Goal: Task Accomplishment & Management: Use online tool/utility

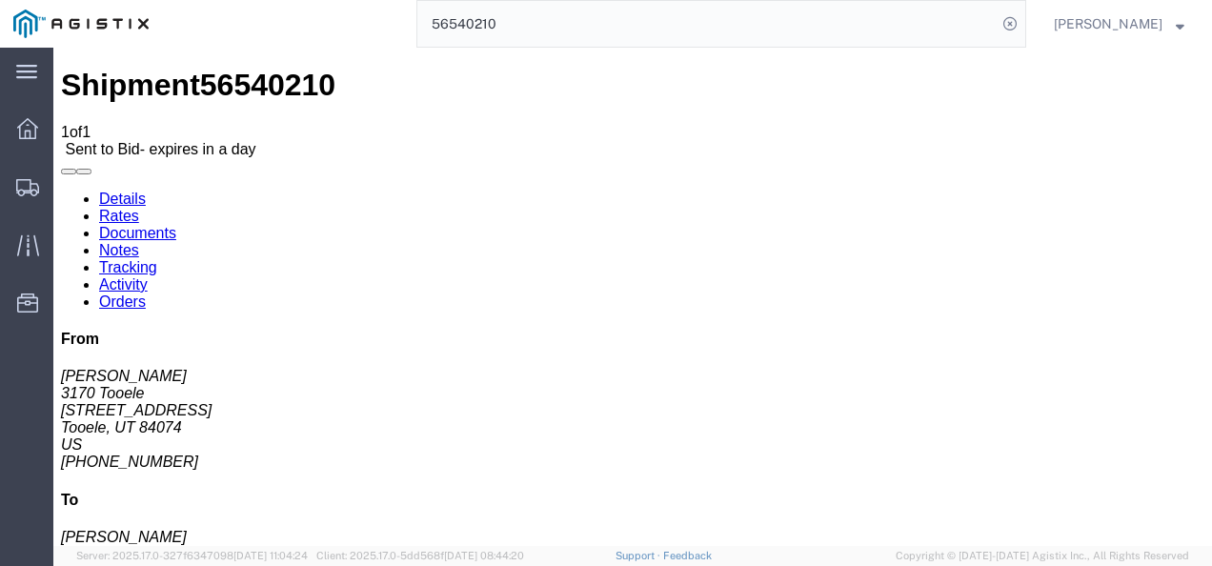
click at [114, 191] on link "Details" at bounding box center [122, 199] width 47 height 16
click button "Enter / Modify Bid"
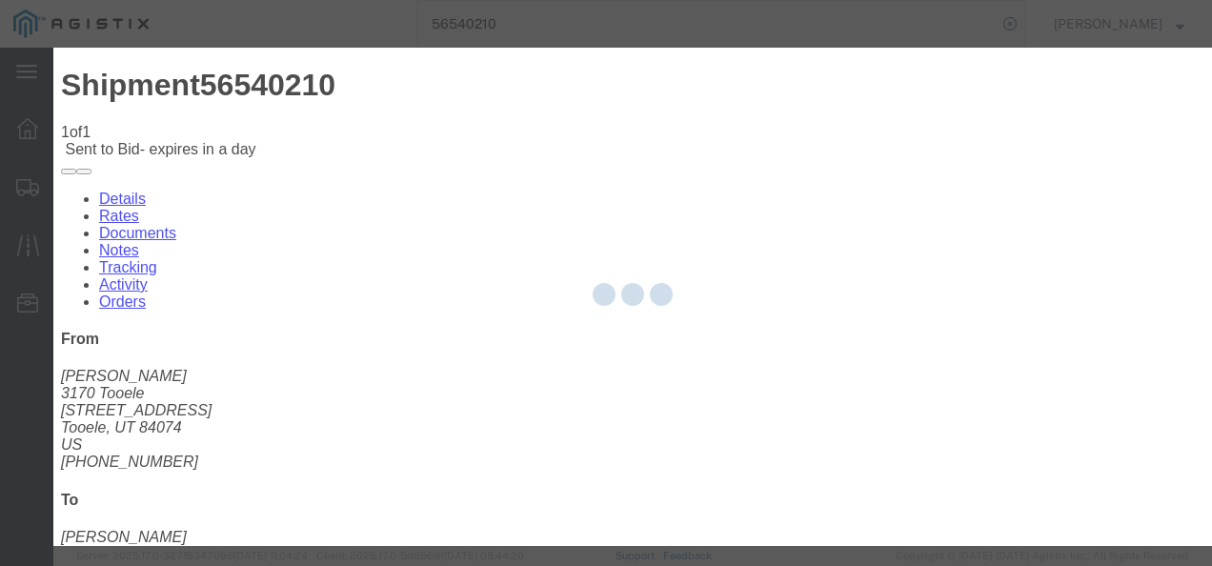
select select "4622"
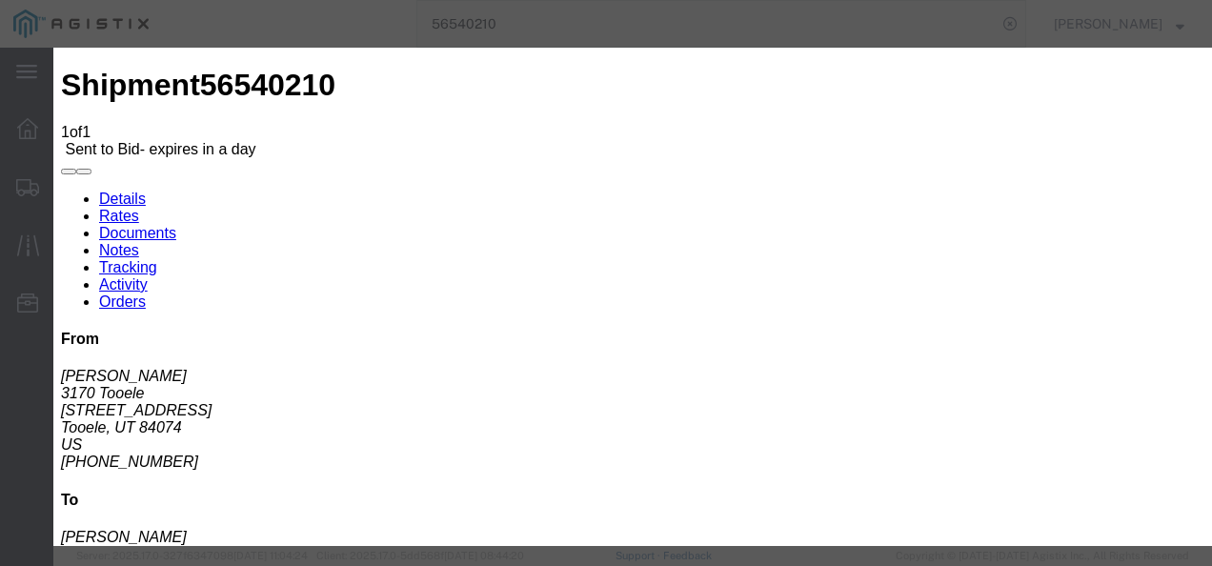
click link "ksil - Echo Global Logistics - TL Standard 3 - 5 Day"
drag, startPoint x: 926, startPoint y: 104, endPoint x: 558, endPoint y: 99, distance: 367.7
click div "Mode Select Air Less than Truckload Multi-Leg Ocean Freight Rail Small Parcel T…"
type input "2850"
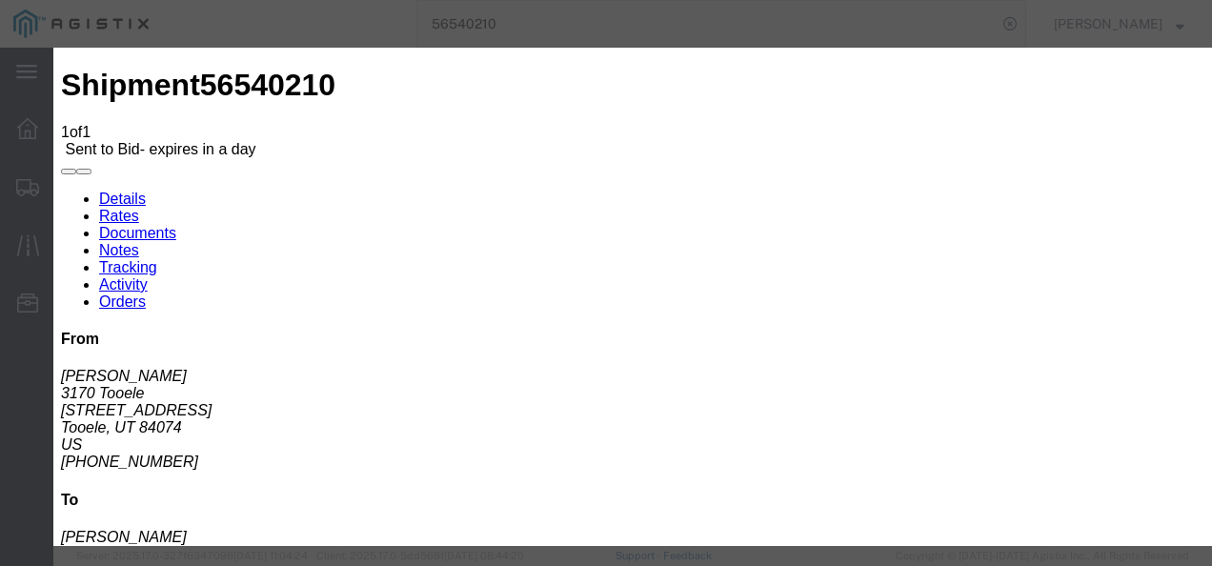
click button "Submit"
click button "Close"
click div "Submit Close"
click button "Close"
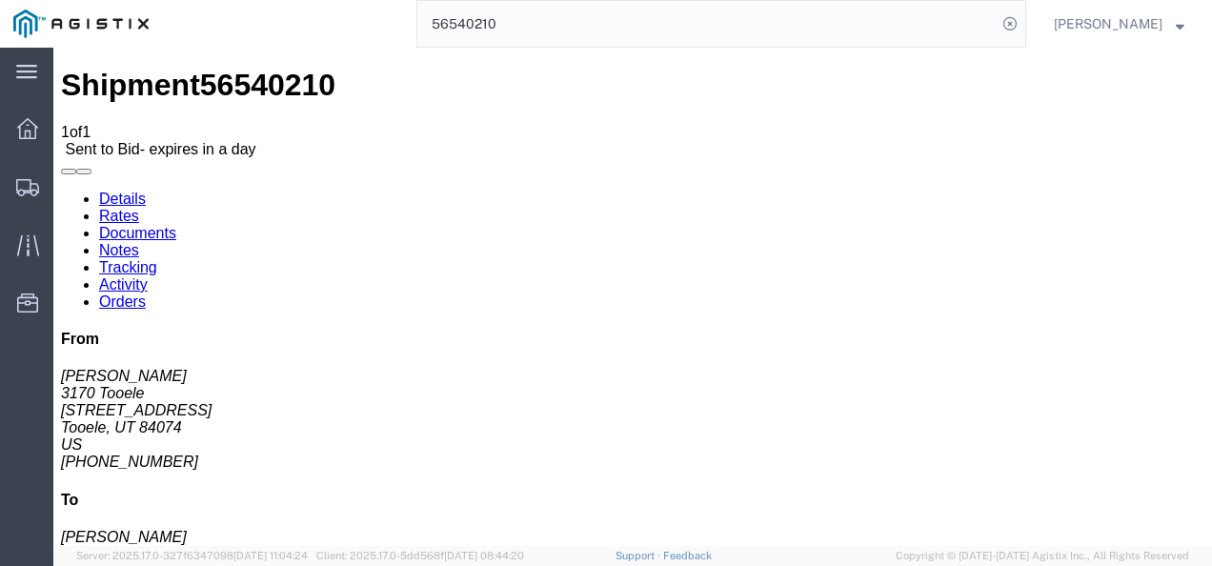
click button "Enter / Modify Bid"
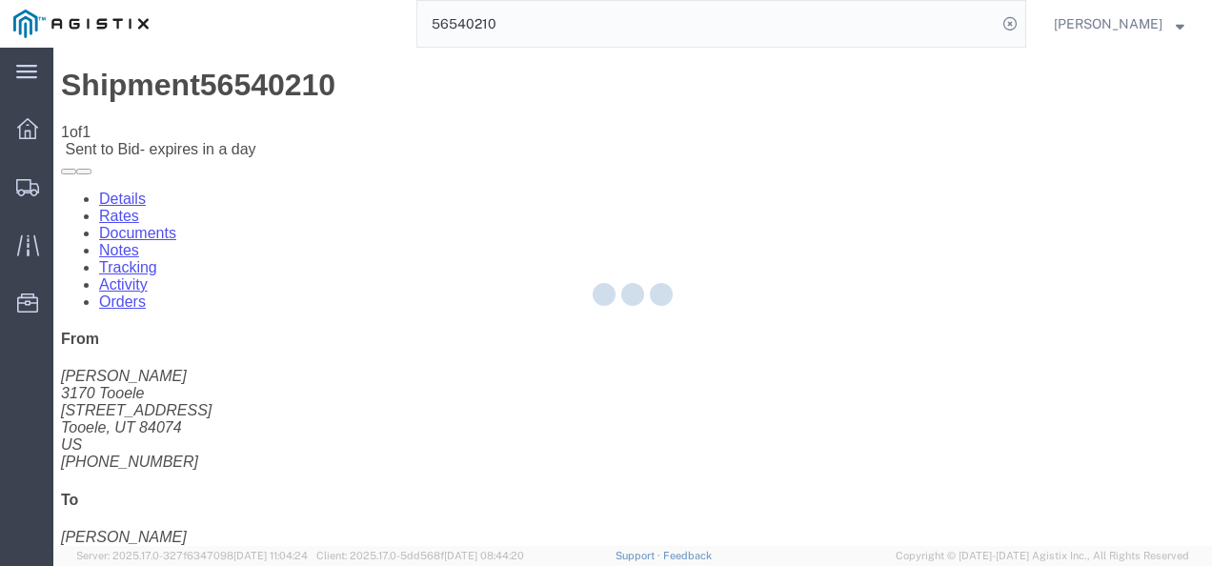
select select "4622"
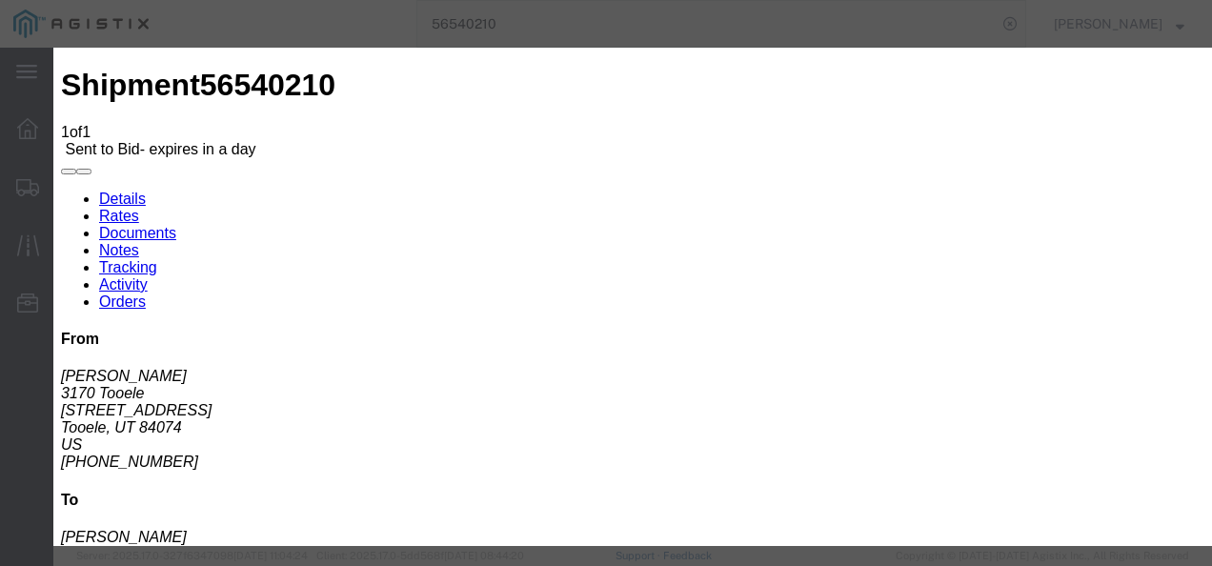
click link "ksil - Echo Global Logistics - TL Standard 3 - 5 Day"
drag, startPoint x: 979, startPoint y: 301, endPoint x: 686, endPoint y: 272, distance: 294.8
click div "Select 2 Day Service 3 Axle Winch Truck 3 to 5 Day Service 96L Domestic Flat Ra…"
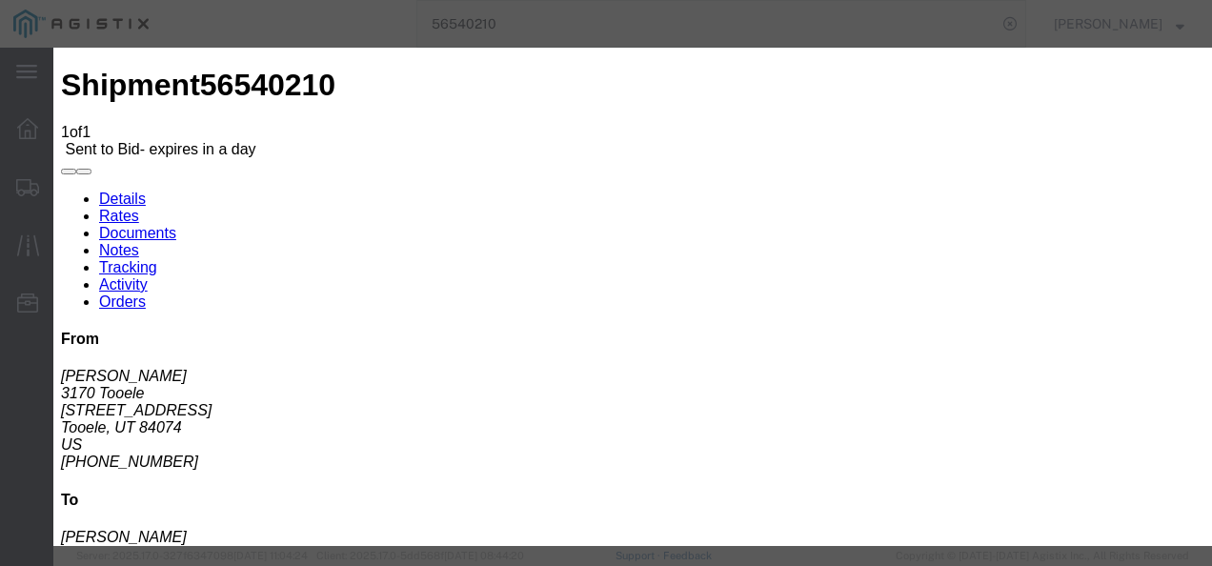
type input "2850"
click div "Editing "ksil" Go back Vendor Select Echo Global Logistics Service Level Select…"
click button "Submit"
click button "Close"
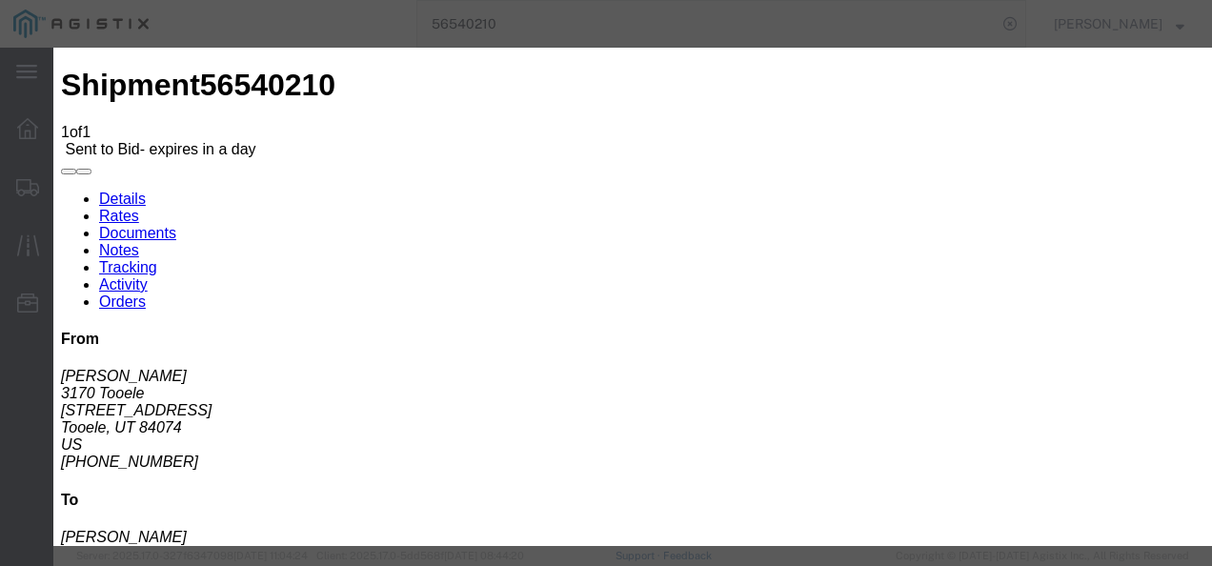
click div "Mode Select Air Less than Truckload Multi-Leg Ocean Freight Rail Small Parcel T…"
click select "Select Air Less than Truckload Multi-Leg Ocean Freight Rail Small Parcel Truckl…"
select select "TL"
click select "Select Air Less than Truckload Multi-Leg Ocean Freight Rail Small Parcel Truckl…"
click div "Mode Select Air Less than Truckload Multi-Leg Ocean Freight Rail Small Parcel T…"
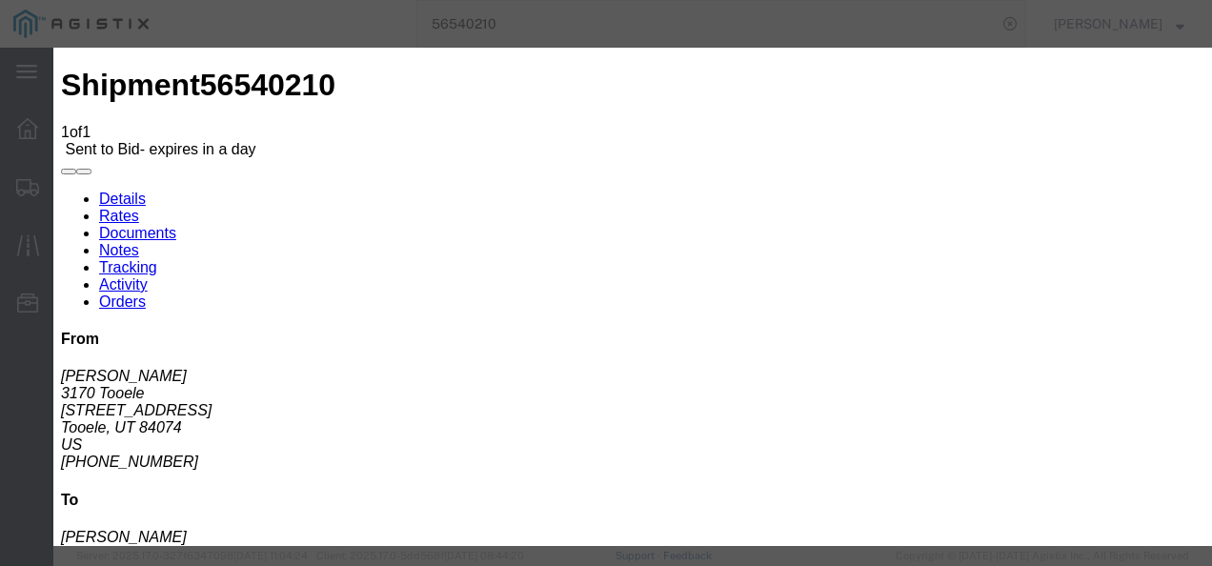
scroll to position [0, 0]
click link "Confirmation Details"
click link "Rates"
click button "Close"
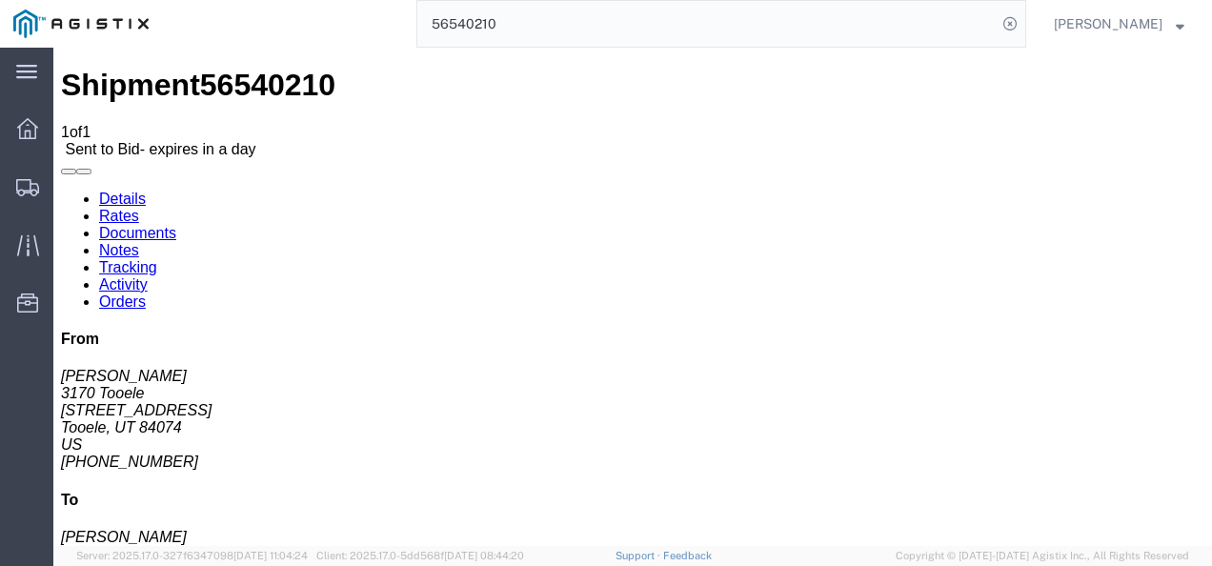
click button "Enter / Modify Bid"
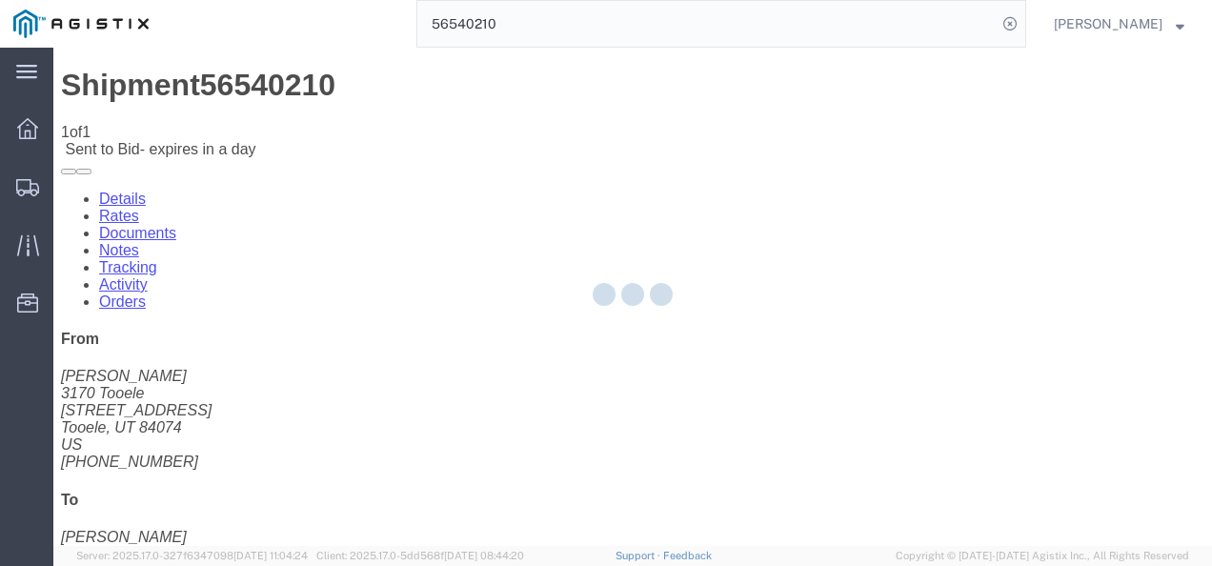
select select "4622"
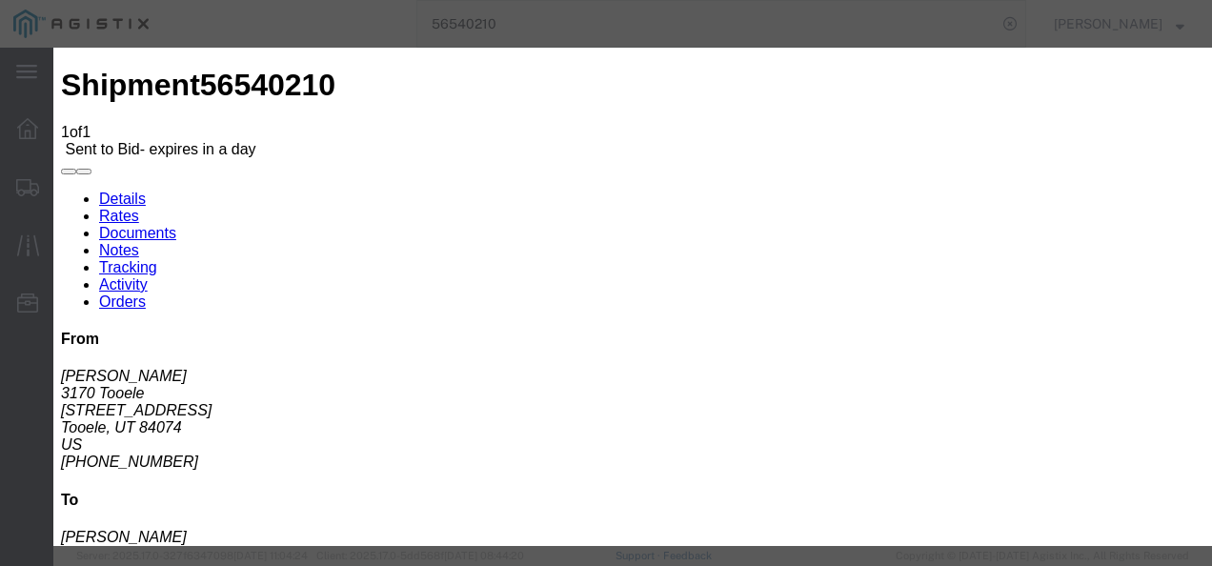
click div "Previous Bids Click a bid below to modify it or add a new bid in the form below…"
click link "ksil - Echo Global Logistics - TL Standard 3 - 5 Day"
click button "Close"
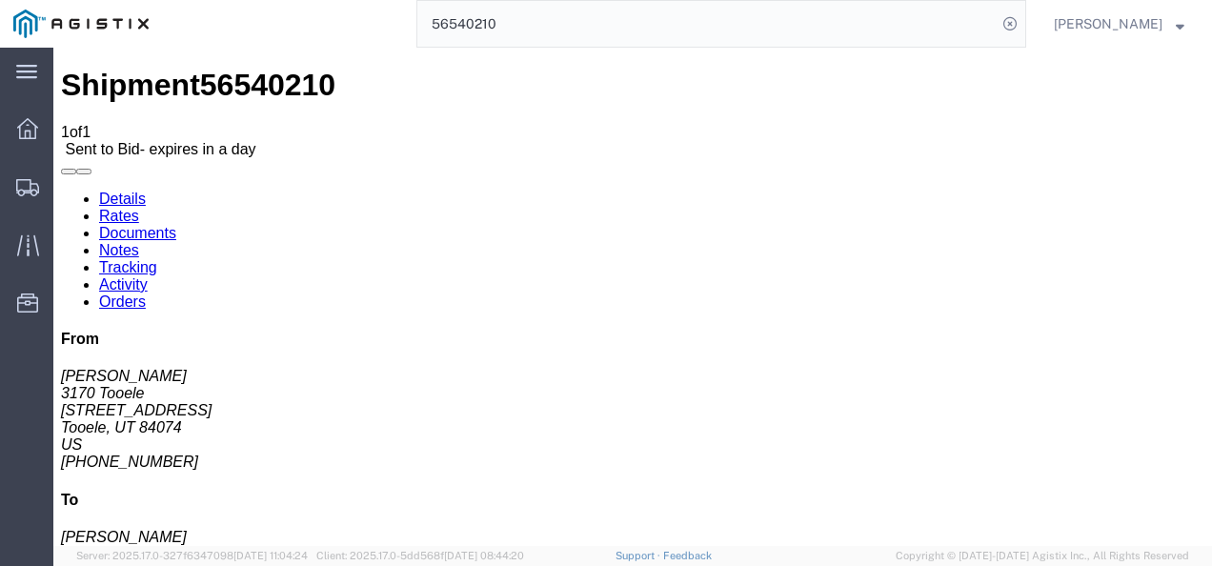
click button "Enter / Modify Bid"
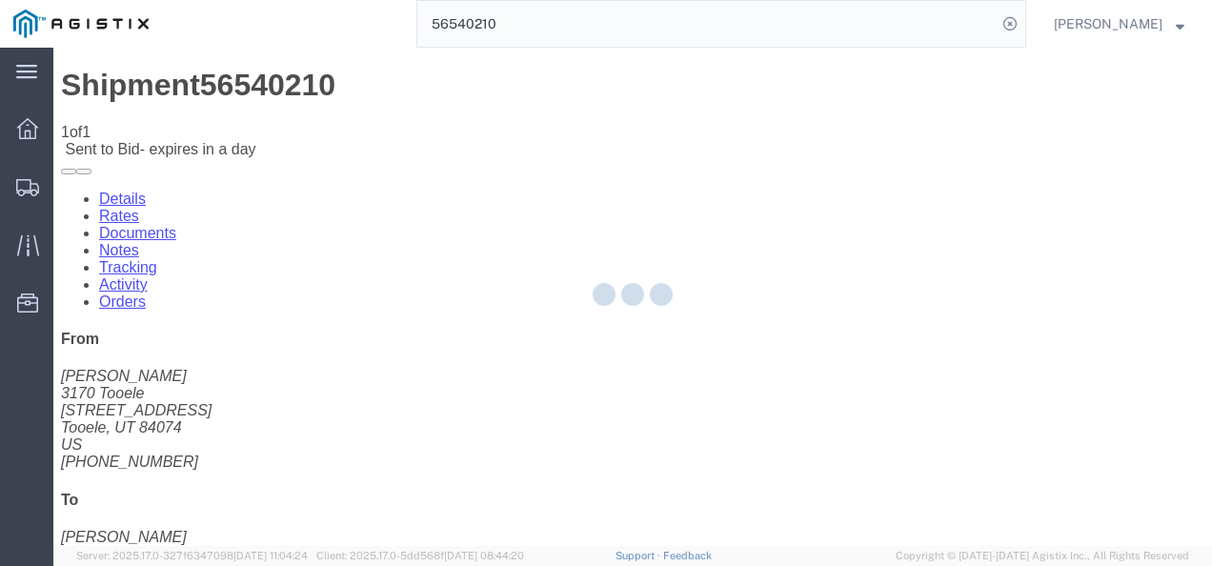
select select "4622"
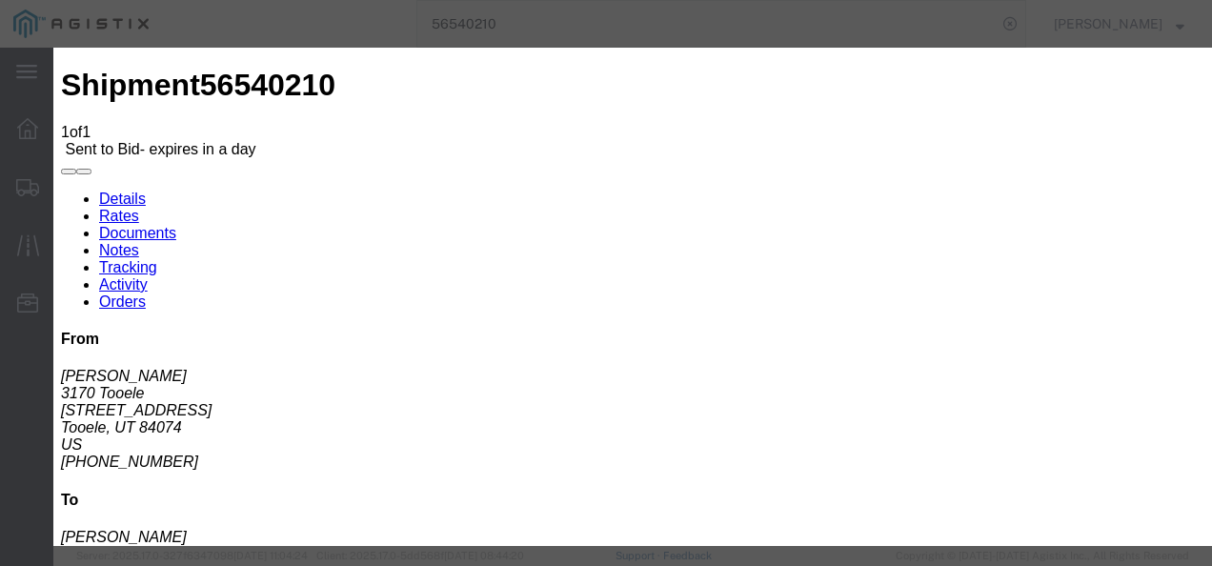
scroll to position [476, 0]
click input "number"
type input "2850"
click button "Submit"
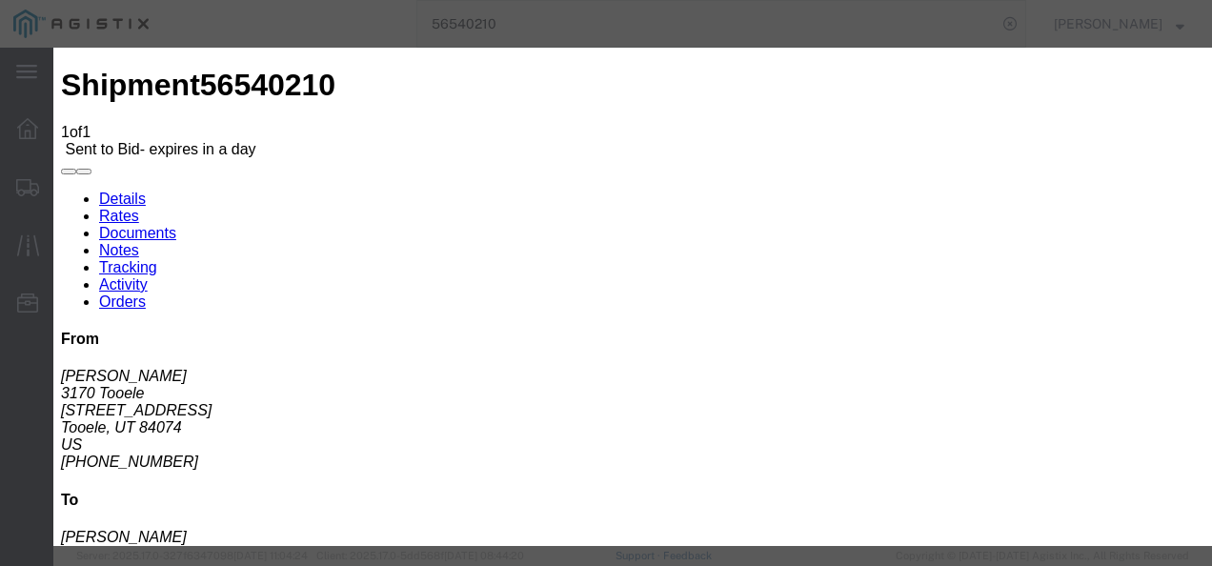
scroll to position [167, 0]
click button "Submit"
drag, startPoint x: 655, startPoint y: 140, endPoint x: 652, endPoint y: 151, distance: 11.1
click select "Select Guaranteed Next Day LTL Standard 3-5 Day Rail TL Standard 3 - 5 Day"
select select "13989"
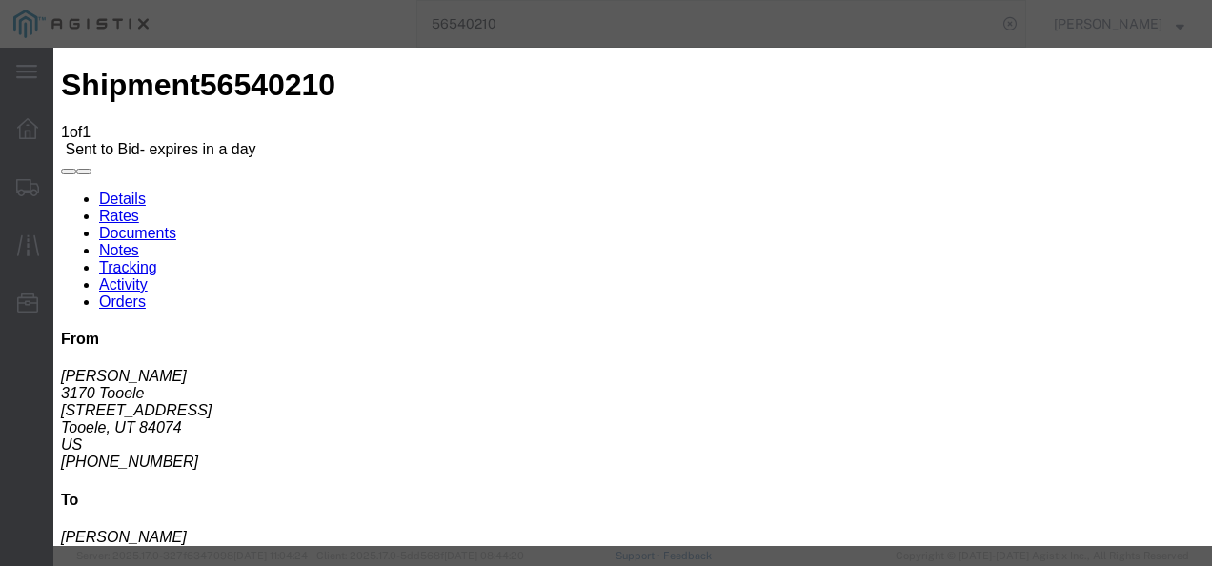
click select "Select Guaranteed Next Day LTL Standard 3-5 Day Rail TL Standard 3 - 5 Day"
click div "Previous Bids Click a bid below to modify it or add a new bid in the form below…"
click input "text"
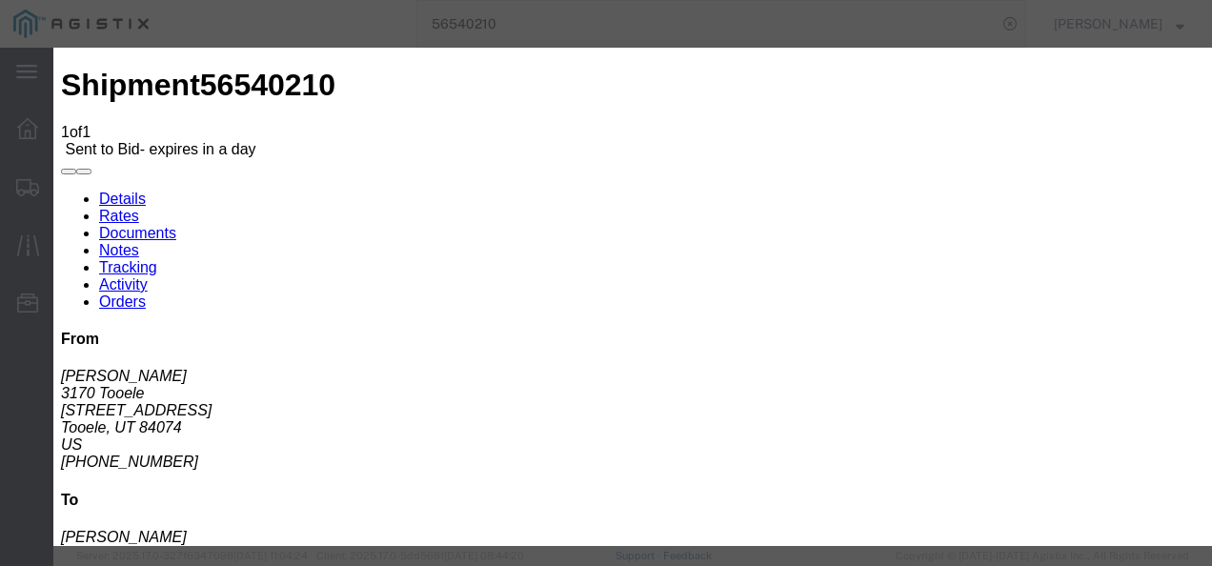
scroll to position [95, 0]
type input "213213"
click th "Accept"
click button "Submit"
click button "Close"
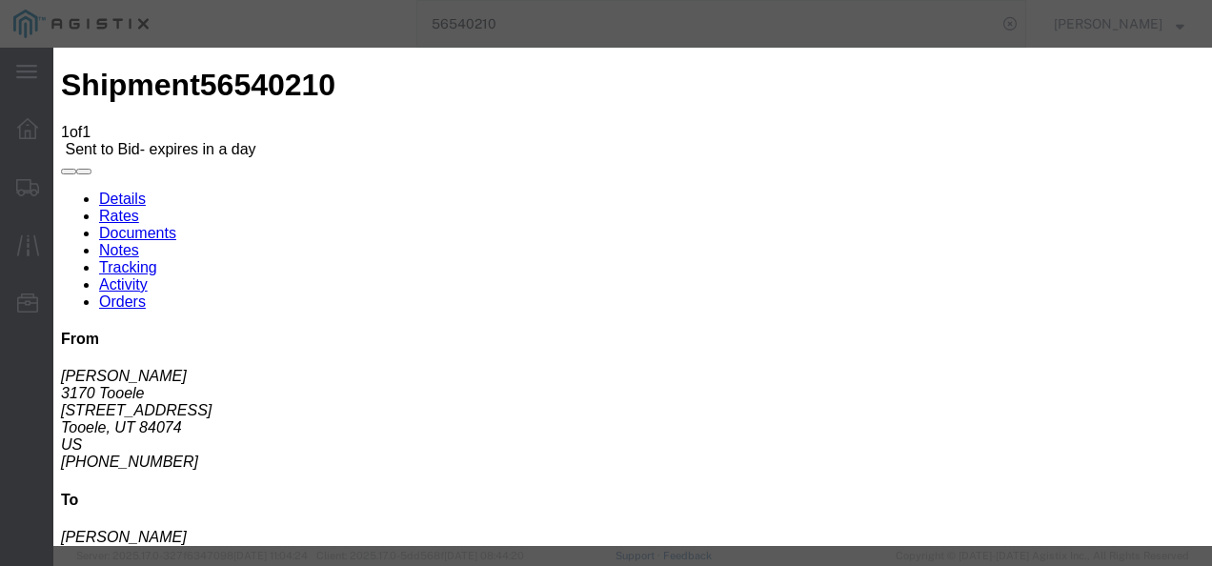
scroll to position [0, 0]
click link "ksil - Echo Global Logistics - TL Standard 3 - 5 Day"
click select "Select 2 Day Service 3 Axle Winch Truck 3 to 5 Day Service 96L Domestic Flat Ra…"
click div "Sub total 2,900.00"
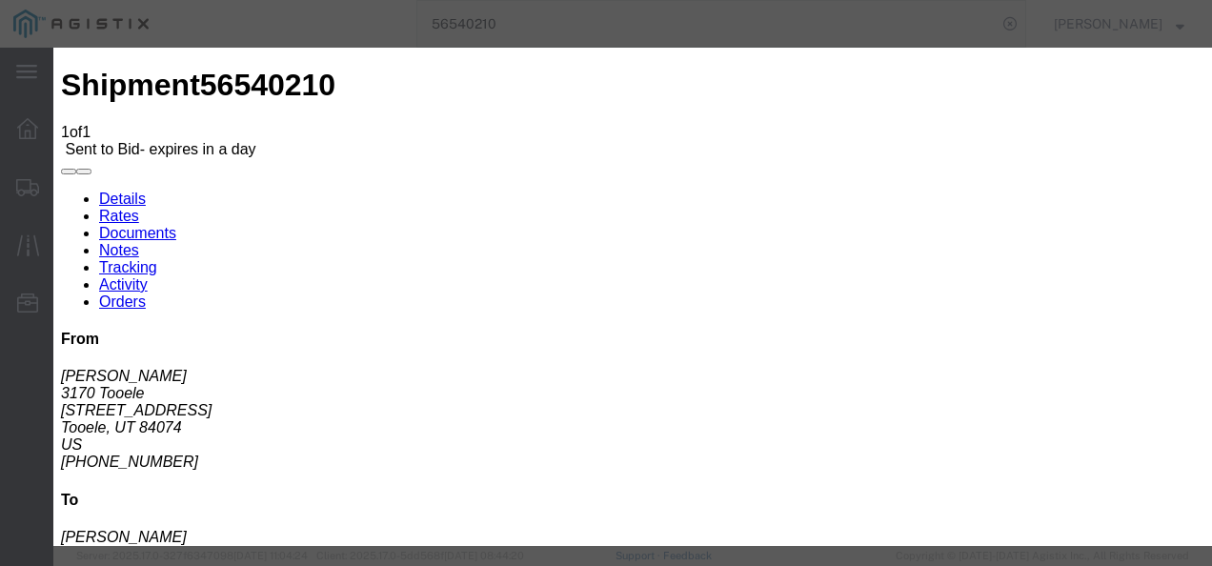
scroll to position [0, 0]
click div "Reference"
click div "Submit Close"
click div "Reference"
click link "Confirmation Details"
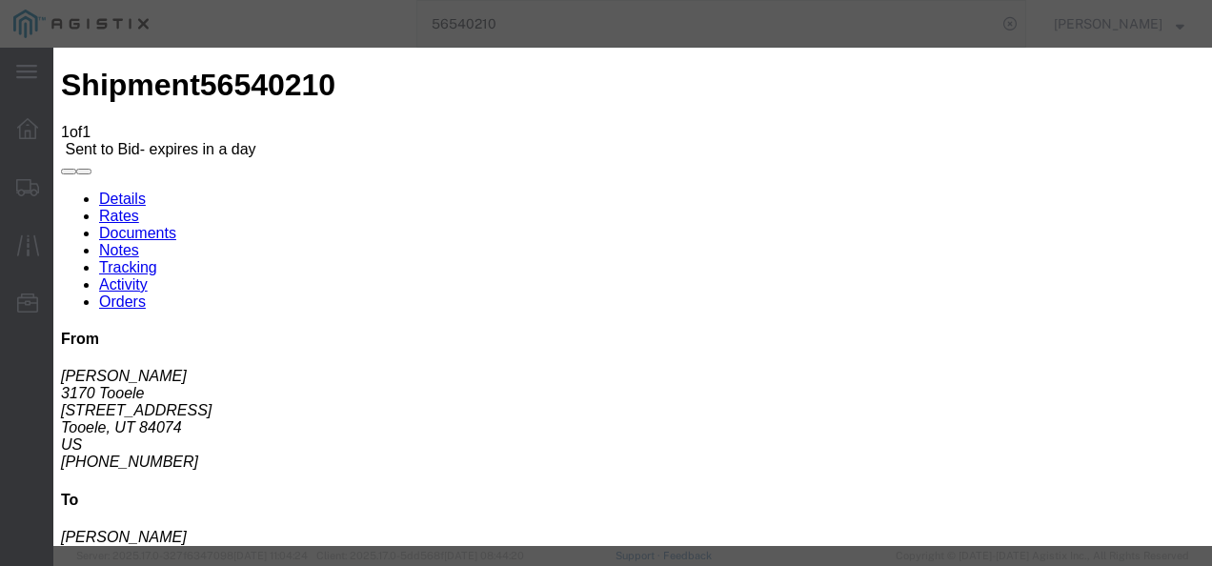
click link "Rates"
click input "text"
click button "Close"
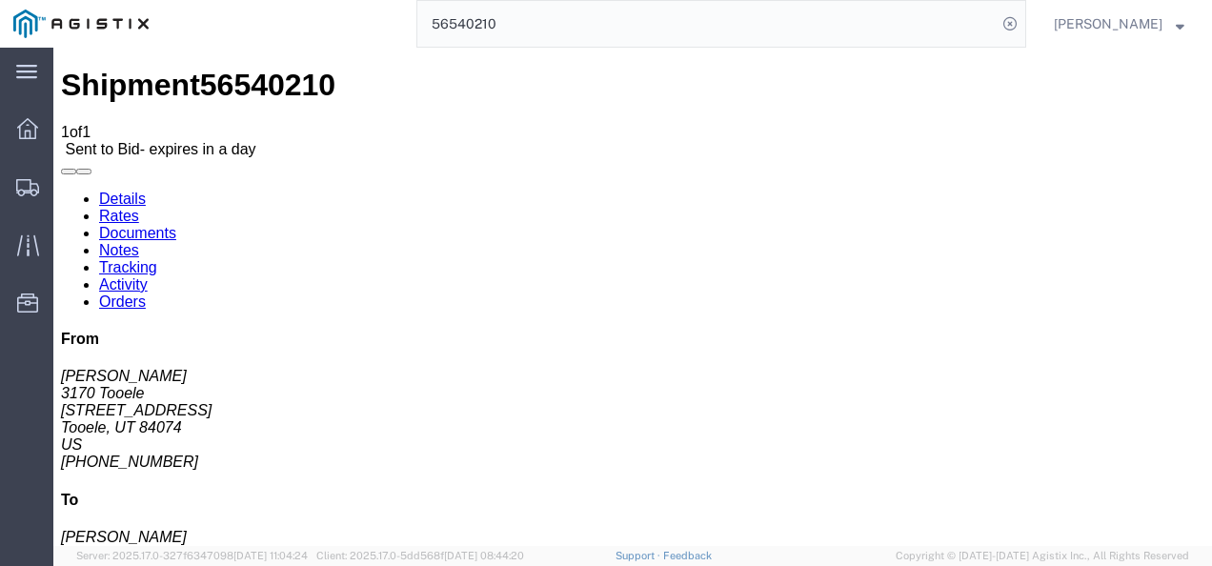
click div "Leg 1 - Truckload Vehicle 1: Standard Dry Van (53 Feet) Number of trucks: 1"
click h4 "Routing & Vehicle Information"
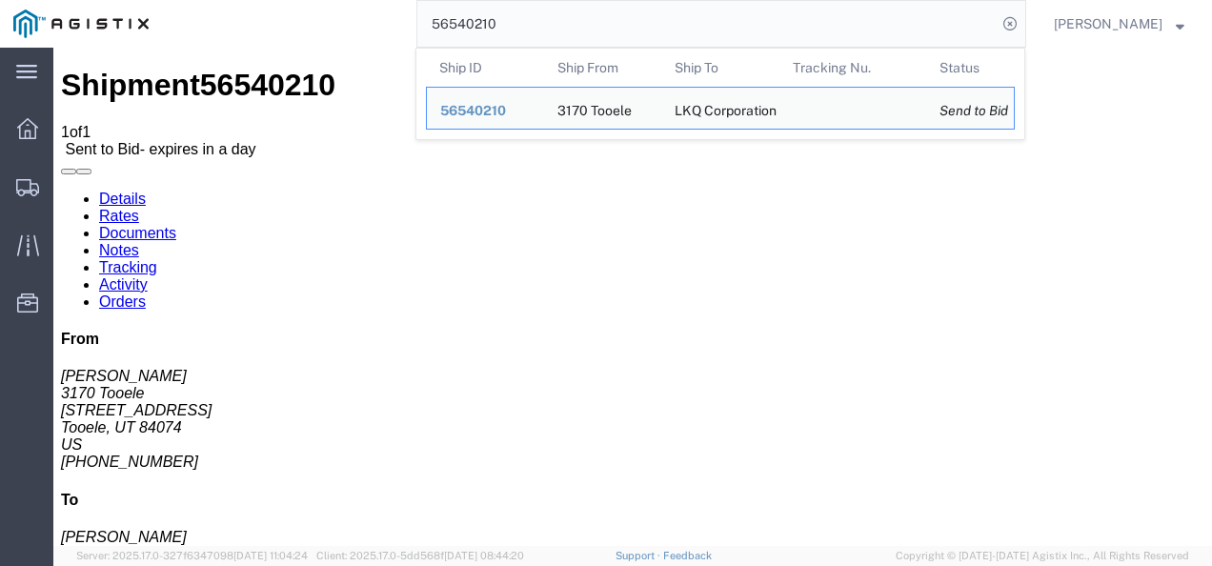
click at [541, 21] on input "56540210" at bounding box center [706, 24] width 579 height 46
drag, startPoint x: 541, startPoint y: 21, endPoint x: 501, endPoint y: 44, distance: 46.1
click at [501, 44] on input "56540210" at bounding box center [706, 24] width 579 height 46
paste input "1606"
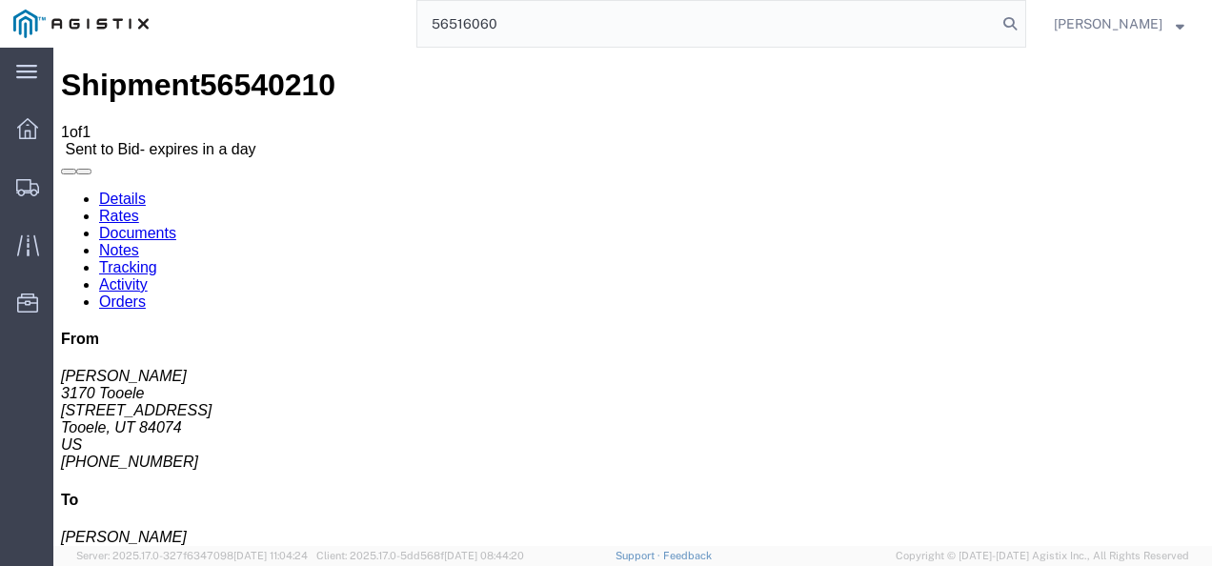
type input "56516060"
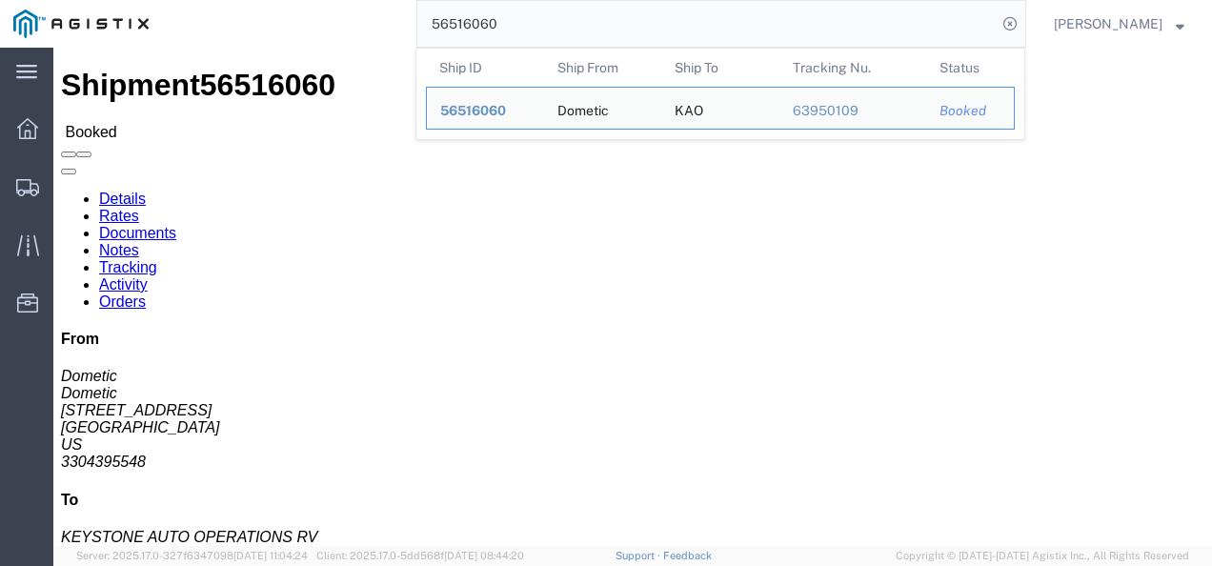
click h4 "Routing & Vehicle Information"
